Goal: Transaction & Acquisition: Purchase product/service

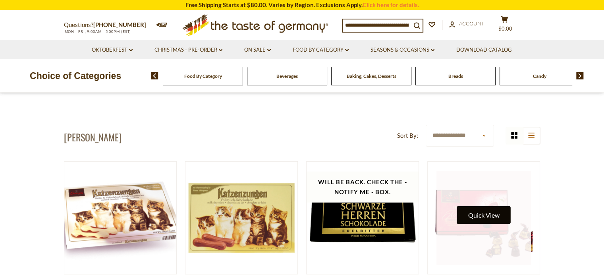
click at [464, 219] on button "Quick View" at bounding box center [484, 215] width 54 height 18
click at [499, 249] on link at bounding box center [484, 218] width 95 height 95
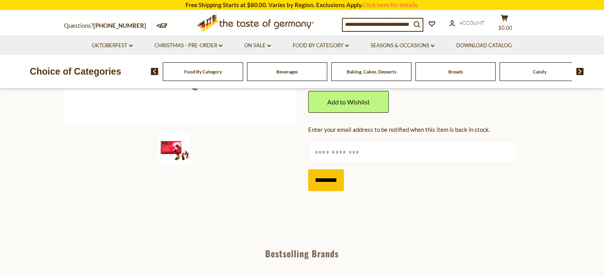
scroll to position [238, 0]
